Goal: Find specific page/section: Find specific page/section

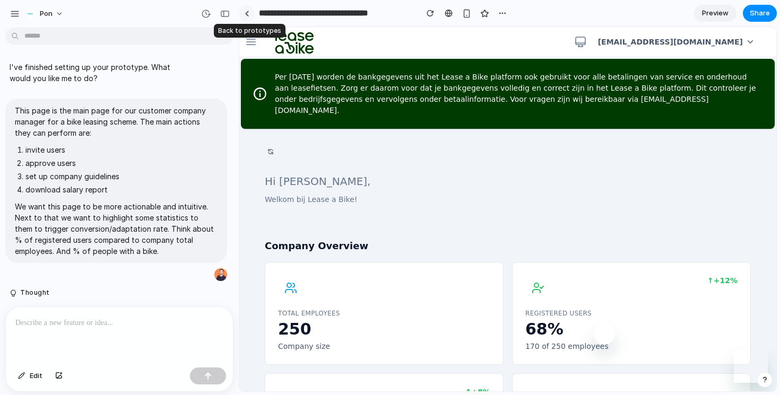
click at [248, 17] on link at bounding box center [247, 13] width 16 height 16
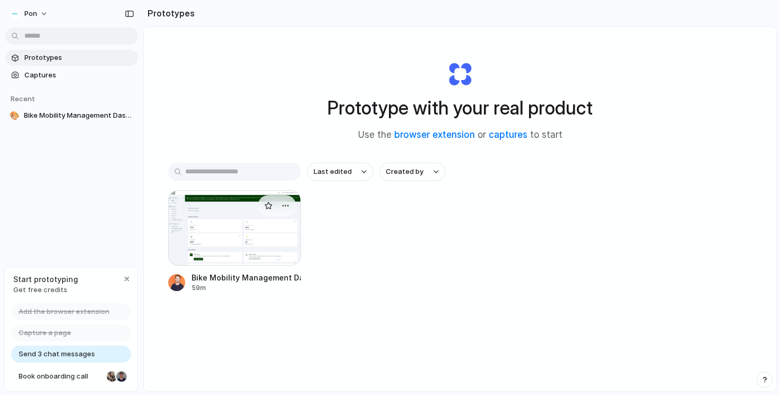
click at [222, 246] on div at bounding box center [234, 228] width 133 height 75
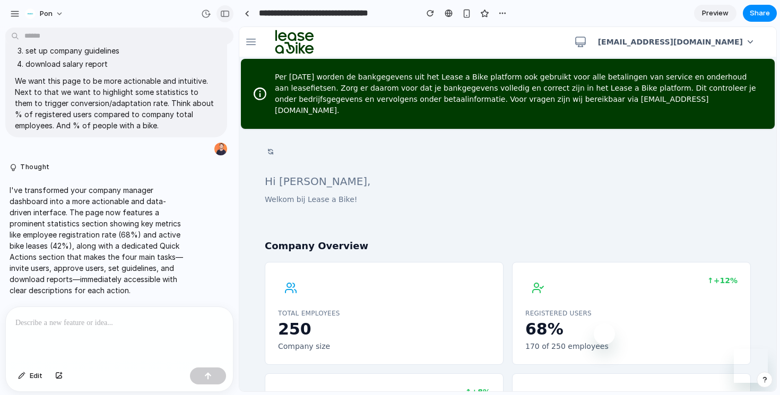
click at [222, 11] on div "button" at bounding box center [225, 13] width 10 height 7
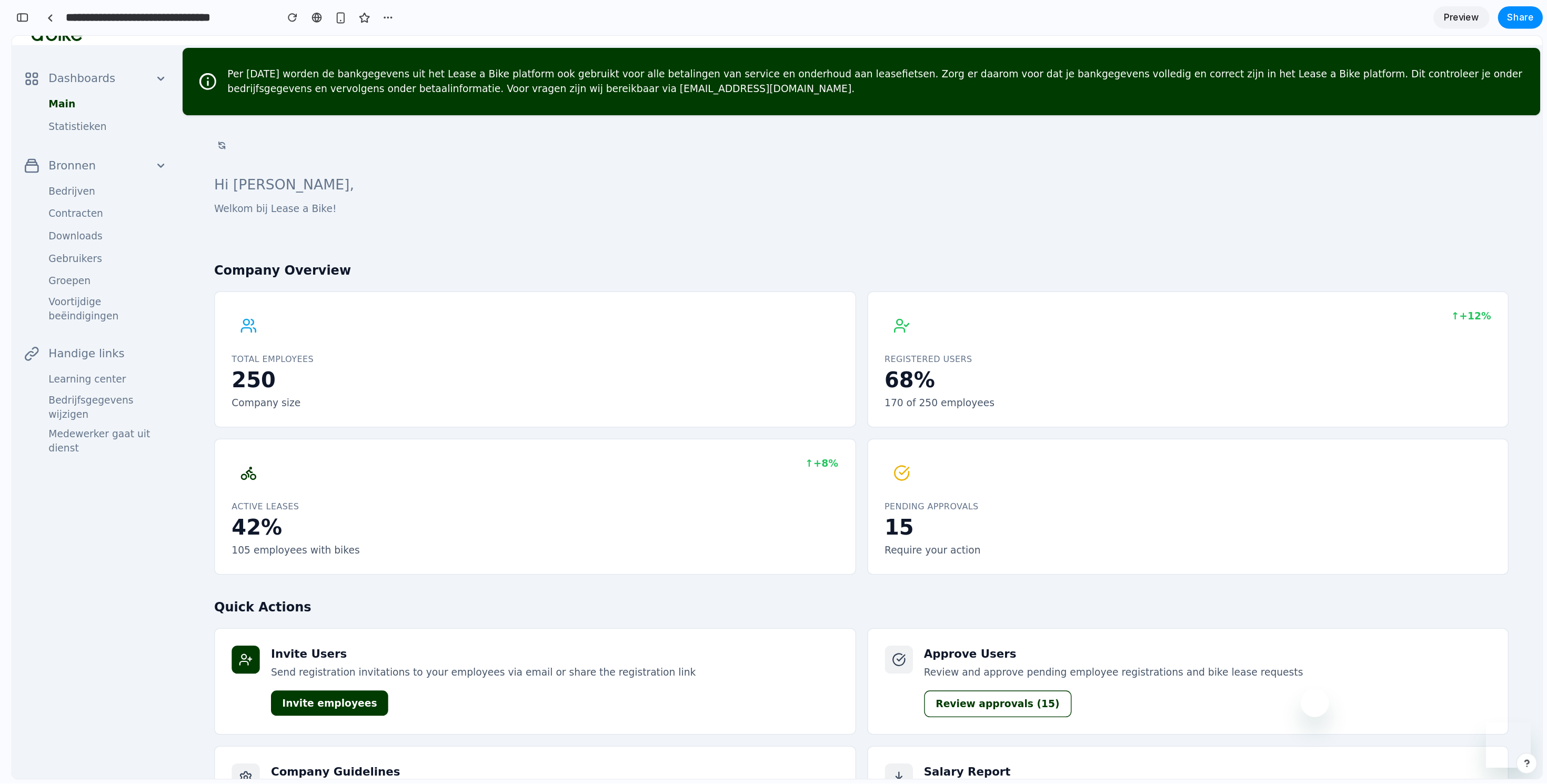
scroll to position [54, 0]
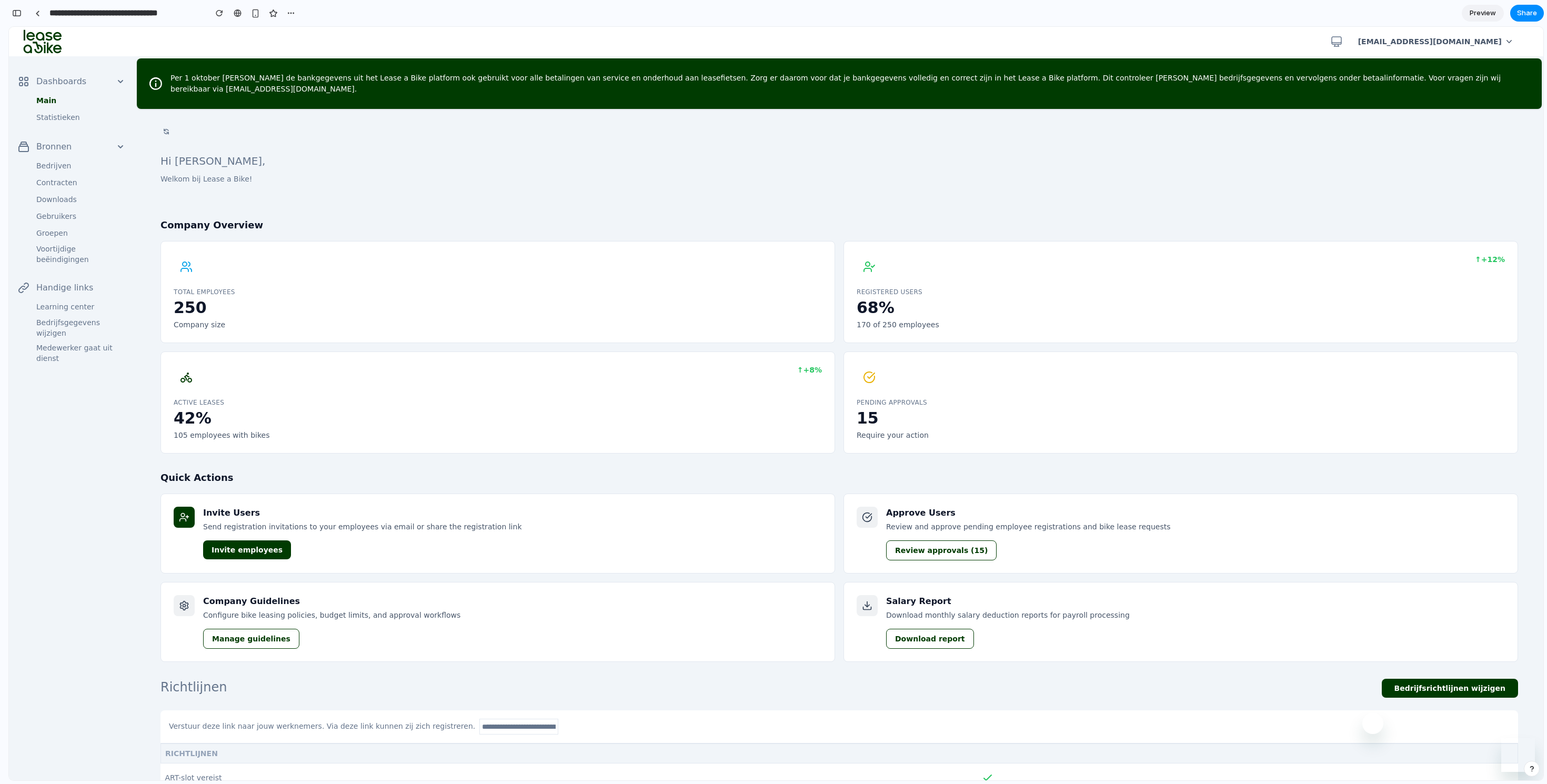
scroll to position [54, 0]
